Goal: Navigation & Orientation: Find specific page/section

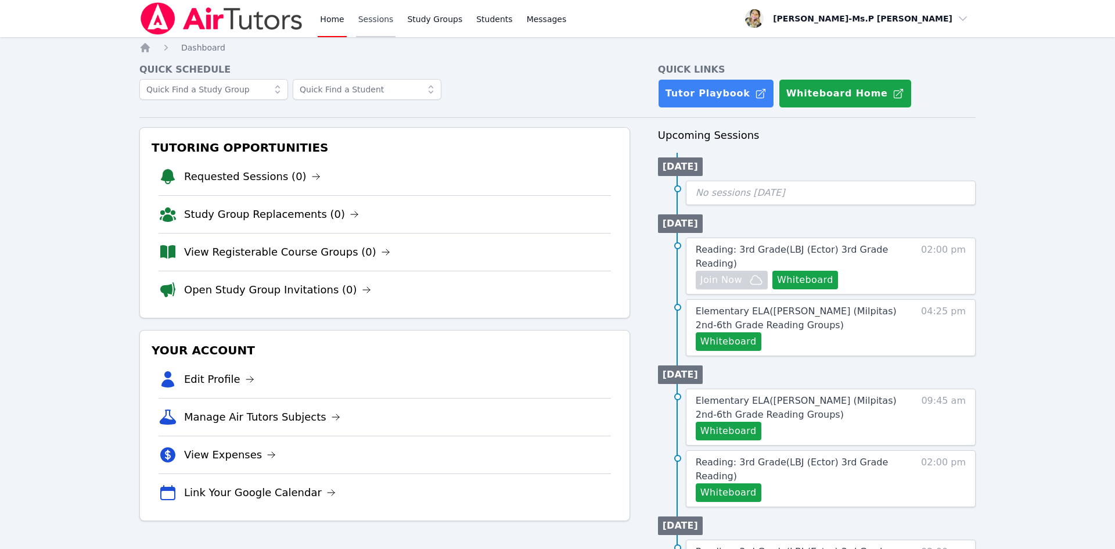
click at [382, 18] on link "Sessions" at bounding box center [376, 18] width 40 height 37
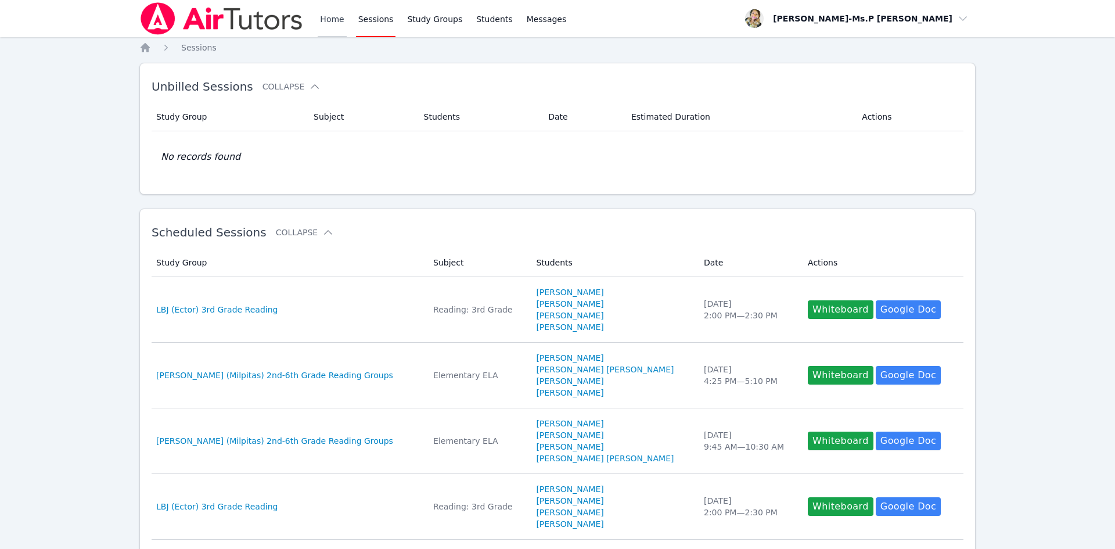
click at [318, 20] on link "Home" at bounding box center [332, 18] width 28 height 37
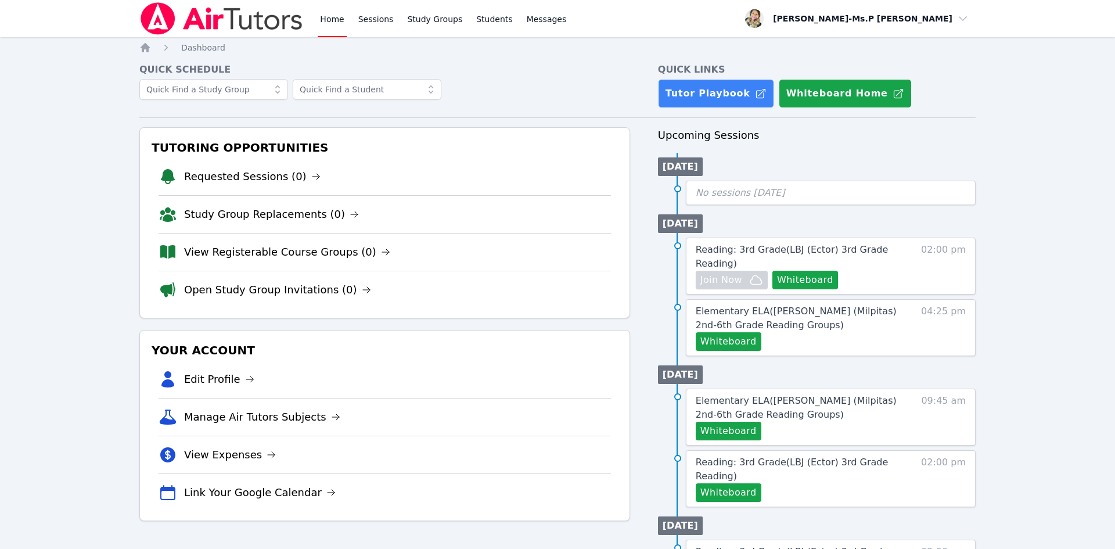
click at [391, 20] on div "Home Sessions Study Groups Students Messages" at bounding box center [443, 18] width 251 height 37
click at [383, 19] on link "Sessions" at bounding box center [376, 18] width 40 height 37
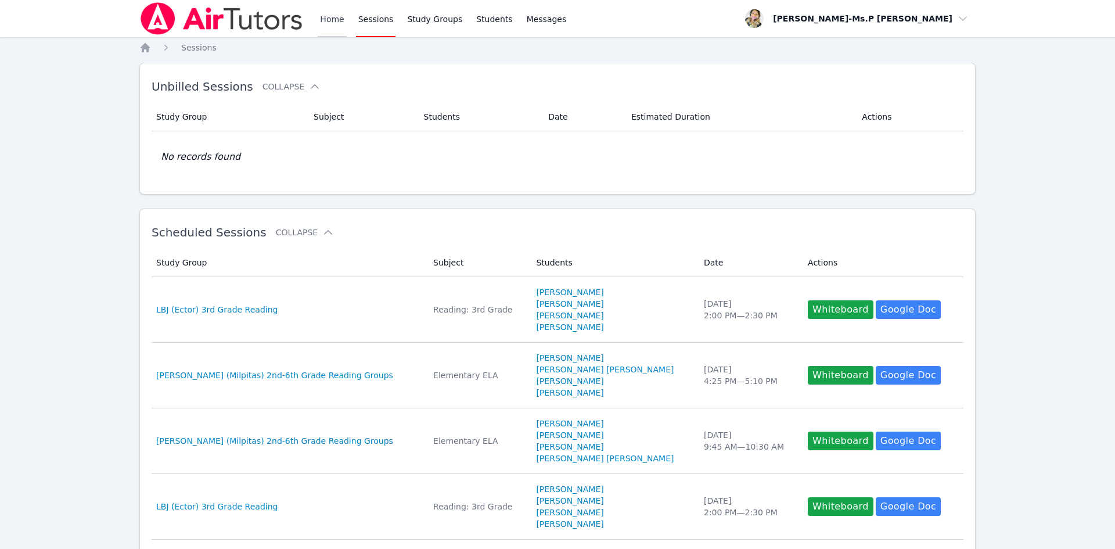
click at [325, 20] on link "Home" at bounding box center [332, 18] width 28 height 37
